Goal: Information Seeking & Learning: Find specific fact

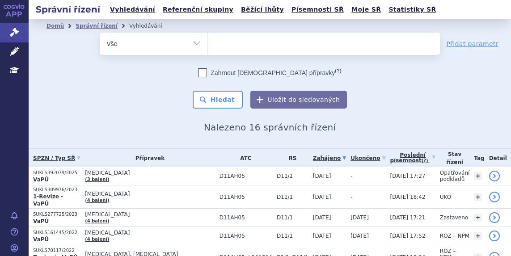
select select
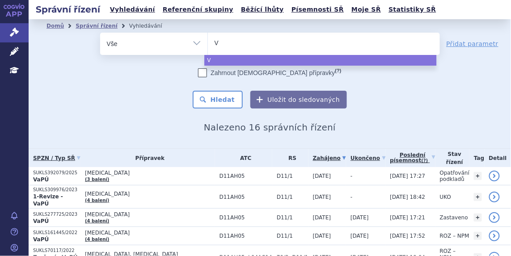
type input "Vo"
type input "Voc"
type input "Voca"
type input "Vocab"
type input "Vocabri"
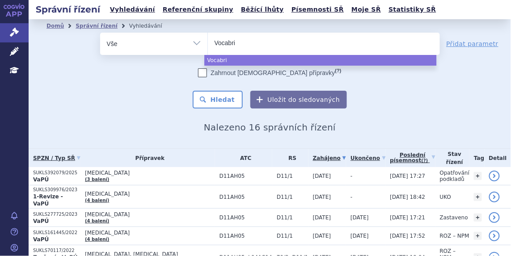
type input "Vocabria"
select select "Vocabria"
click at [218, 99] on button "Hledat" at bounding box center [218, 100] width 51 height 18
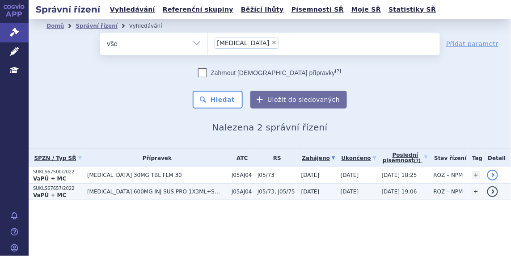
click at [56, 186] on p "SUKLS67657/2022" at bounding box center [58, 188] width 50 height 6
